Goal: Find specific page/section: Find specific page/section

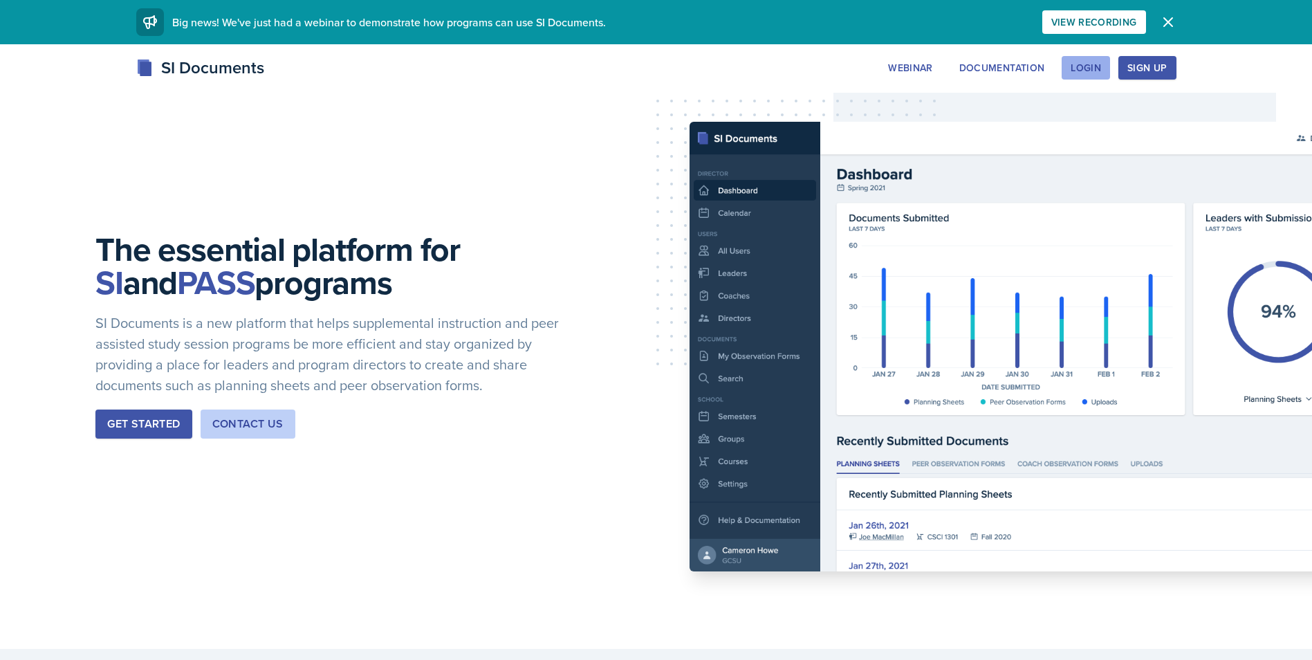
click at [1092, 75] on button "Login" at bounding box center [1085, 68] width 48 height 24
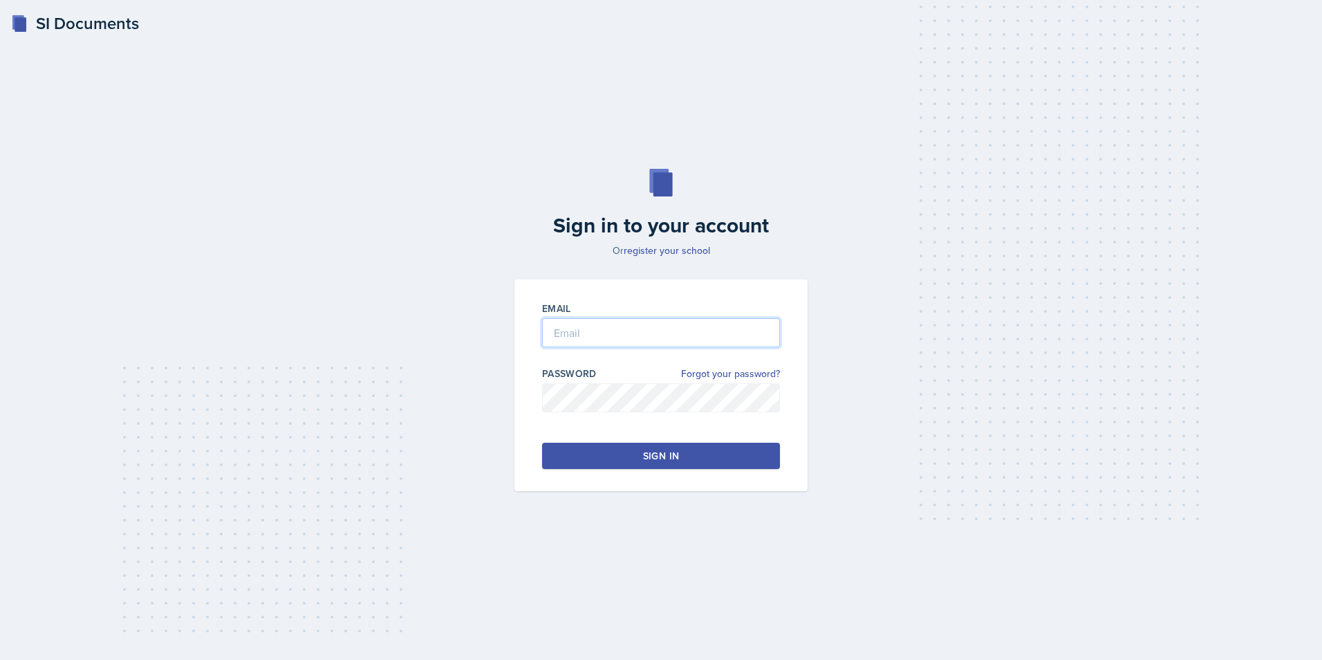
click at [609, 346] on input "email" at bounding box center [661, 332] width 238 height 29
type input "[PERSON_NAME][EMAIL_ADDRESS][PERSON_NAME][DOMAIN_NAME]"
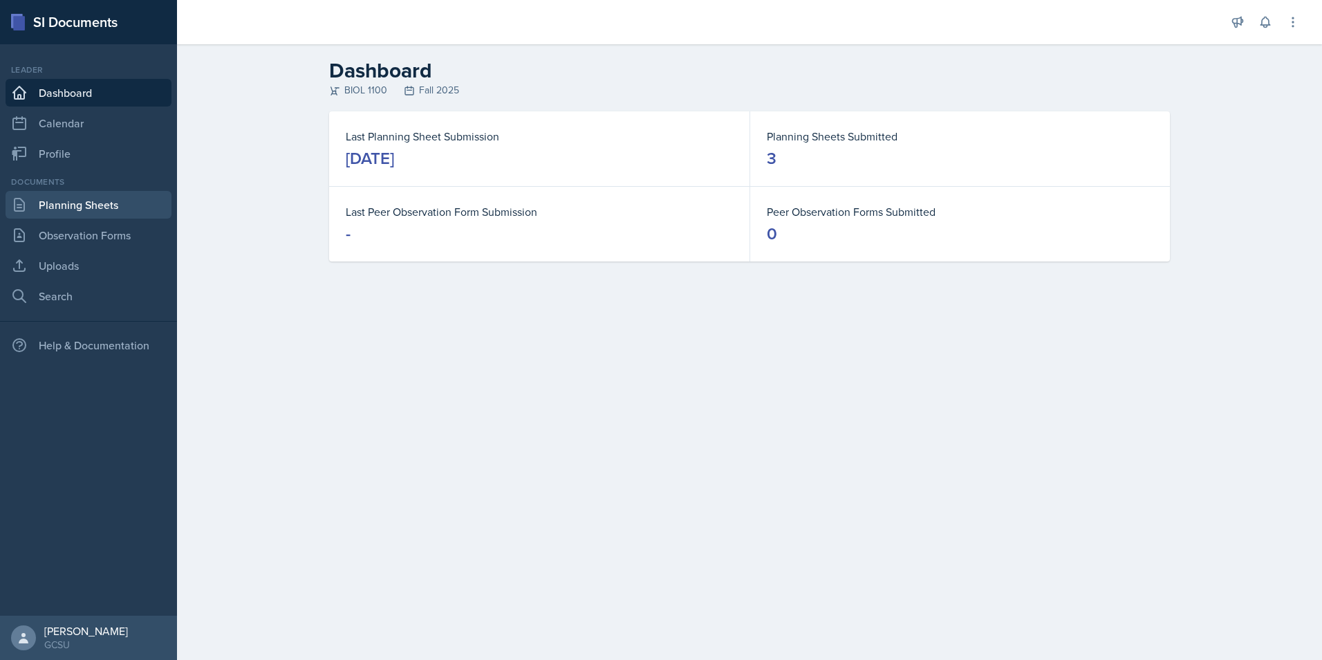
click at [101, 200] on link "Planning Sheets" at bounding box center [89, 205] width 166 height 28
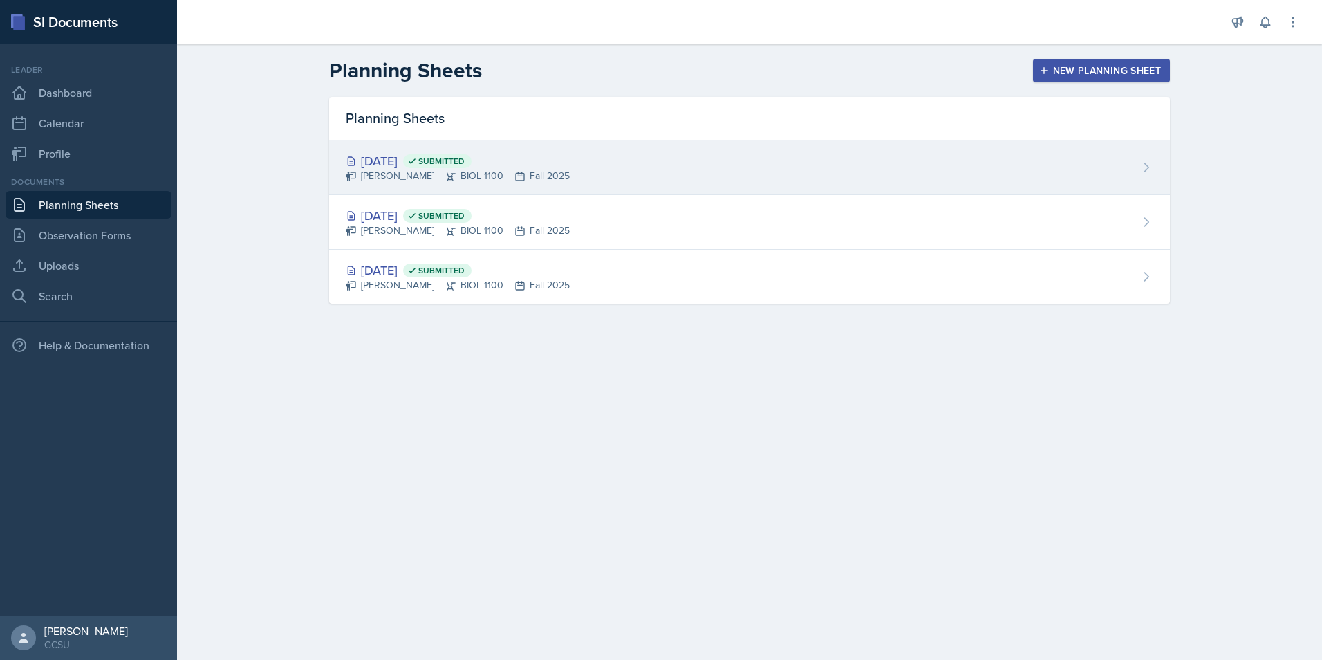
click at [423, 166] on div "[DATE] Submitted" at bounding box center [458, 160] width 224 height 19
